Goal: Task Accomplishment & Management: Complete application form

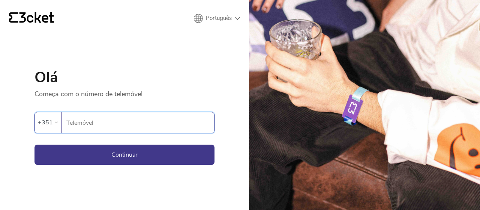
click at [131, 118] on input "Telemóvel" at bounding box center [140, 122] width 148 height 21
click at [112, 124] on input "Telemóvel" at bounding box center [140, 122] width 148 height 21
type input "914524161"
click at [116, 156] on button "Continuar" at bounding box center [125, 154] width 180 height 20
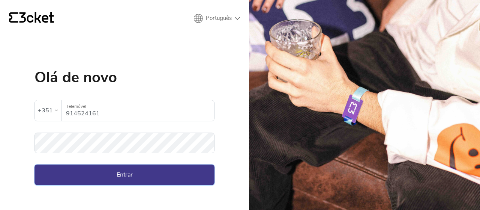
click at [117, 174] on button "Entrar" at bounding box center [125, 174] width 180 height 20
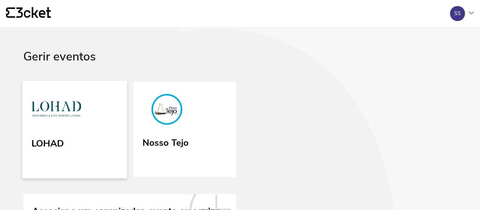
click at [97, 137] on link "LOHAD" at bounding box center [74, 129] width 105 height 97
